Goal: Check status: Check status

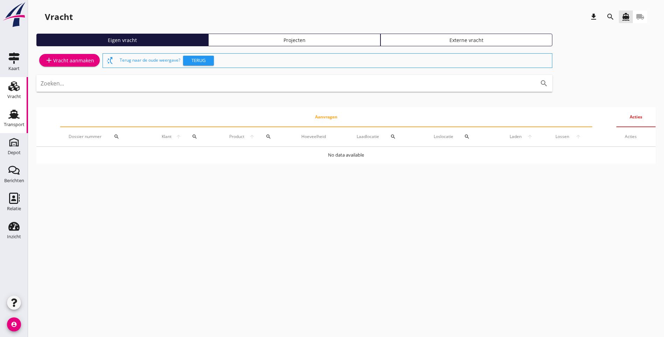
click at [16, 120] on div "Transport" at bounding box center [14, 125] width 21 height 10
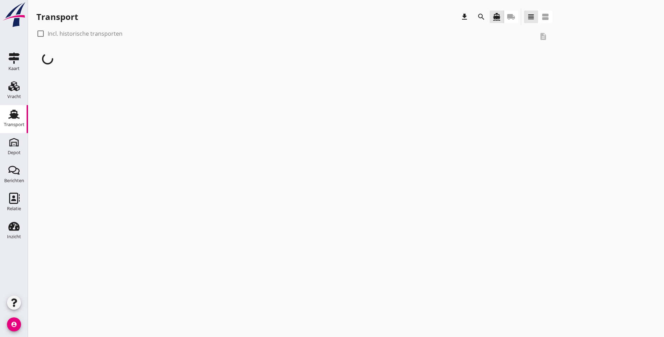
click at [41, 35] on div at bounding box center [41, 34] width 12 height 12
checkbox input "true"
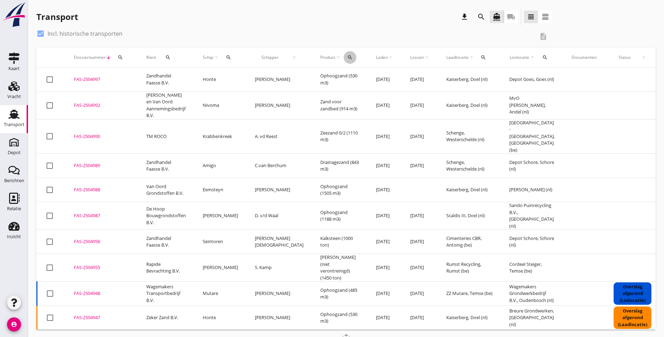
click at [347, 59] on icon "search" at bounding box center [350, 58] width 6 height 6
click at [334, 79] on input "Zoeken op product..." at bounding box center [358, 77] width 73 height 11
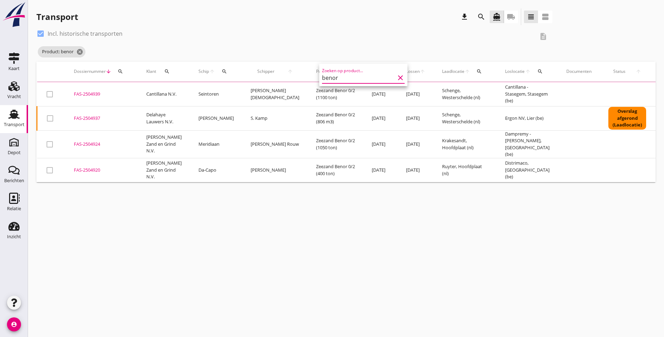
type input "benor"
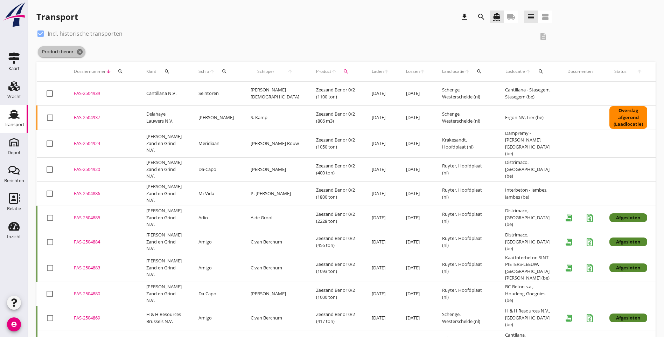
click at [80, 51] on icon "cancel" at bounding box center [79, 51] width 7 height 7
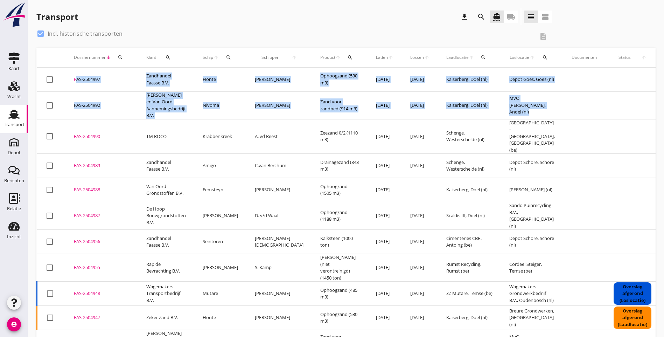
drag, startPoint x: 542, startPoint y: 114, endPoint x: 69, endPoint y: 82, distance: 473.7
click at [69, 82] on tbody "check_box_outline_blank FAS-2504997 upload_file Drop hier uw bestand om het aan…" at bounding box center [392, 337] width 710 height 538
copy tbody "FAS-2504997 upload_file Drop hier uw bestand om het aan het dossier toe te voeg…"
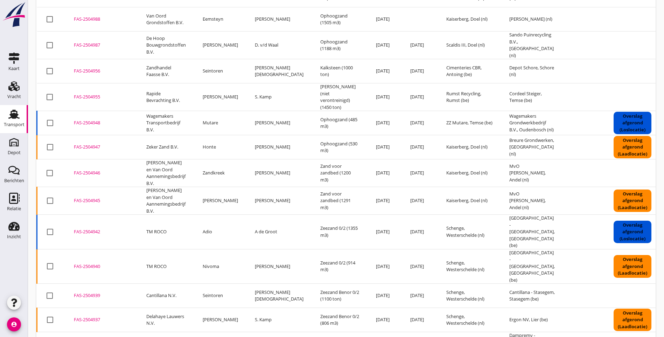
scroll to position [175, 0]
